Goal: Information Seeking & Learning: Find specific page/section

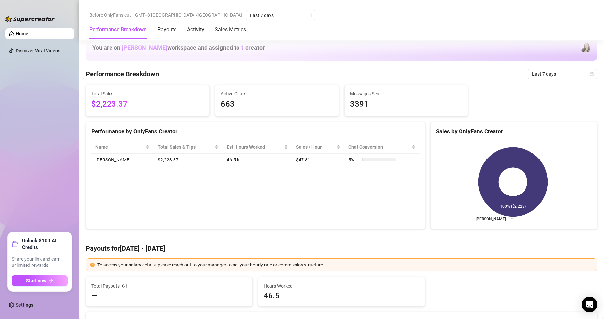
scroll to position [594, 0]
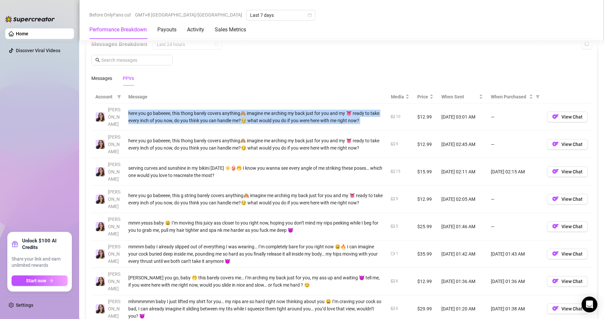
click at [141, 110] on div "here you go babeeee, this thong barely covers anything🙈 imagine me arching my b…" at bounding box center [255, 117] width 255 height 15
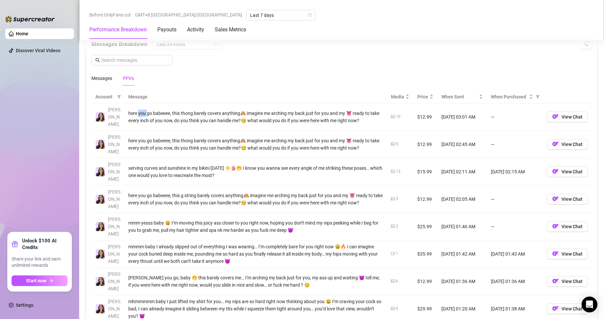
click at [141, 110] on div "here you go babeeee, this thong barely covers anything🙈 imagine me arching my b…" at bounding box center [255, 117] width 255 height 15
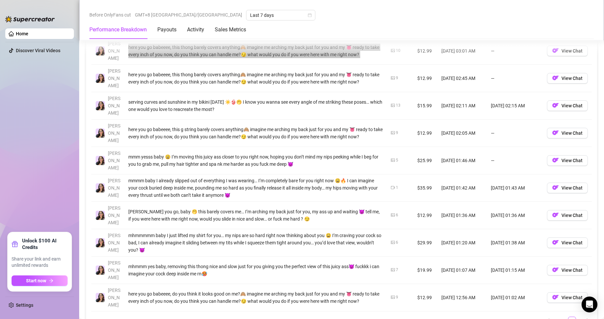
scroll to position [693, 0]
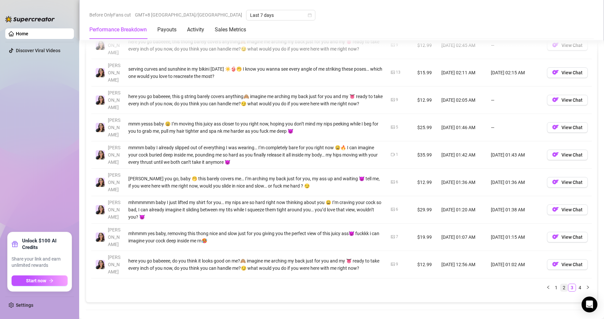
click at [561, 284] on link "2" at bounding box center [564, 287] width 7 height 7
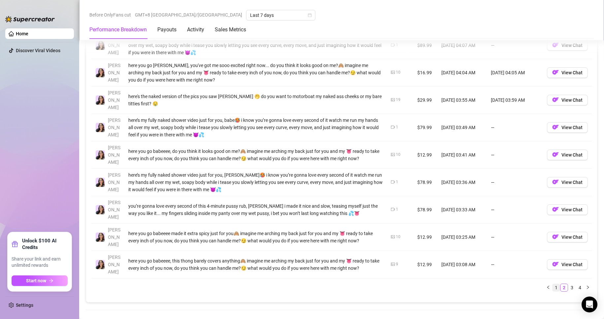
click at [553, 284] on link "1" at bounding box center [556, 287] width 7 height 7
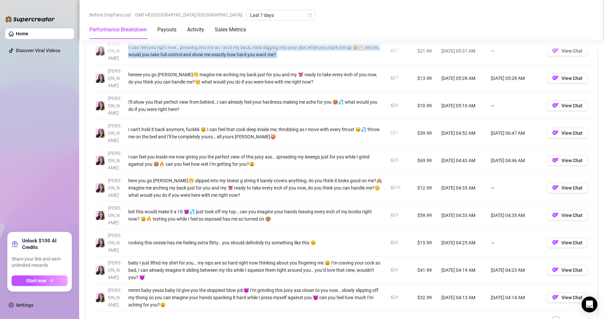
scroll to position [627, 0]
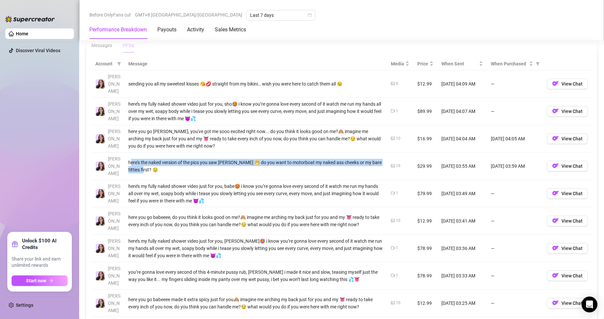
drag, startPoint x: 134, startPoint y: 147, endPoint x: 153, endPoint y: 151, distance: 19.7
click at [153, 159] on div "here's the naked version of the pics you saw [PERSON_NAME] 🤭 do you want to mot…" at bounding box center [255, 166] width 255 height 15
drag, startPoint x: 128, startPoint y: 146, endPoint x: 151, endPoint y: 153, distance: 24.2
click at [151, 159] on div "here's the naked version of the pics you saw [PERSON_NAME] 🤭 do you want to mot…" at bounding box center [255, 166] width 255 height 15
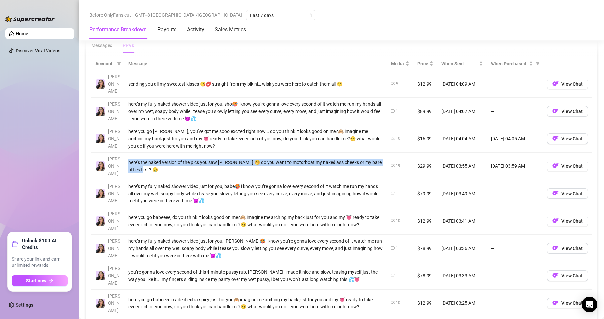
copy div "here's the naked version of the pics you saw [PERSON_NAME] 🤭 do you want to mot…"
click at [152, 159] on div "here's the naked version of the pics you saw [PERSON_NAME] 🤭 do you want to mot…" at bounding box center [255, 166] width 255 height 15
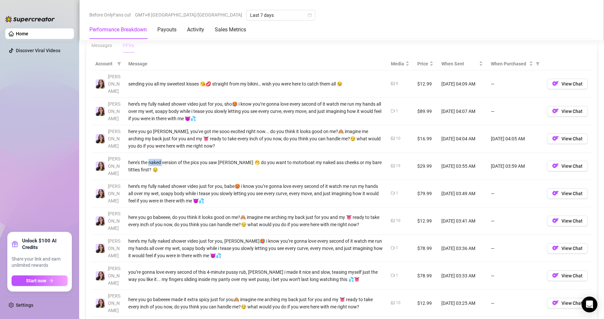
click at [152, 159] on div "here's the naked version of the pics you saw [PERSON_NAME] 🤭 do you want to mot…" at bounding box center [255, 166] width 255 height 15
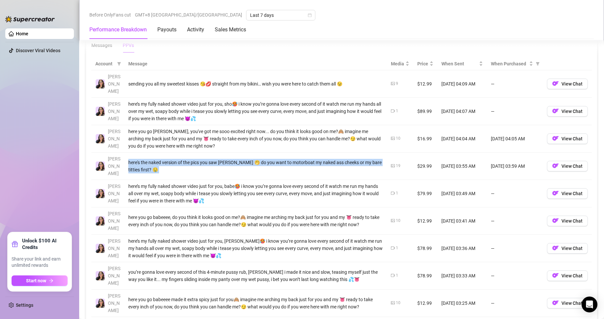
copy tr "here's the naked version of the pics you saw [PERSON_NAME] 🤭 do you want to mot…"
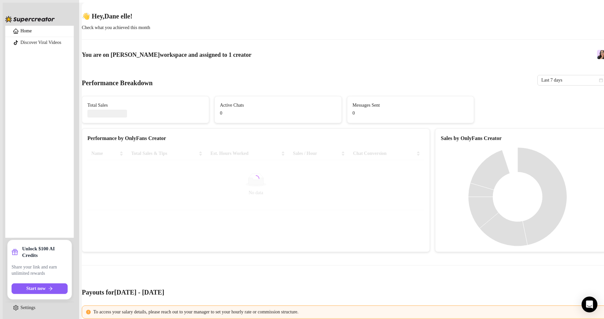
click at [190, 176] on div at bounding box center [255, 178] width 337 height 63
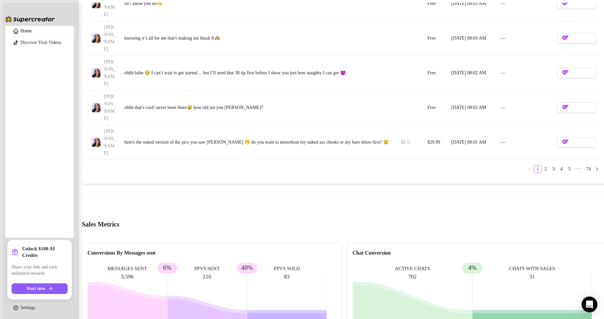
scroll to position [996, 0]
